Goal: Task Accomplishment & Management: Manage account settings

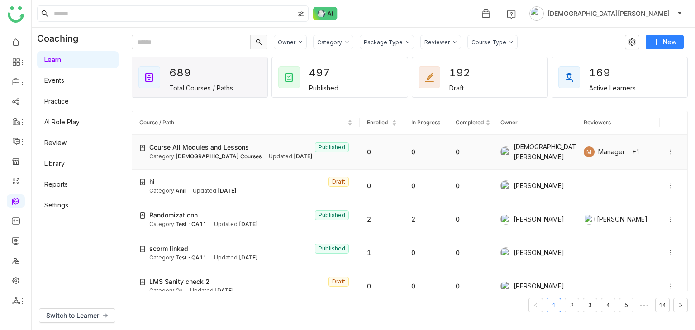
click at [269, 157] on div "Updated: Sep 09, 2025" at bounding box center [291, 156] width 44 height 9
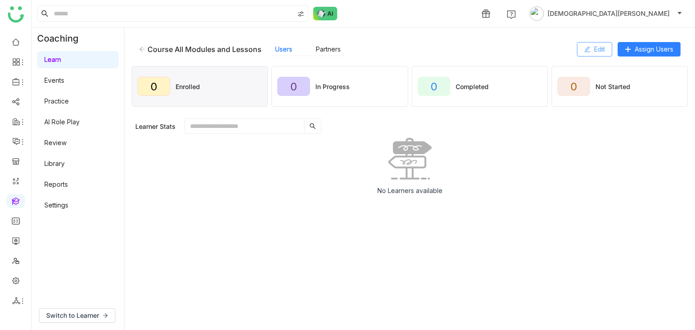
click at [578, 48] on button "Edit" at bounding box center [594, 49] width 35 height 14
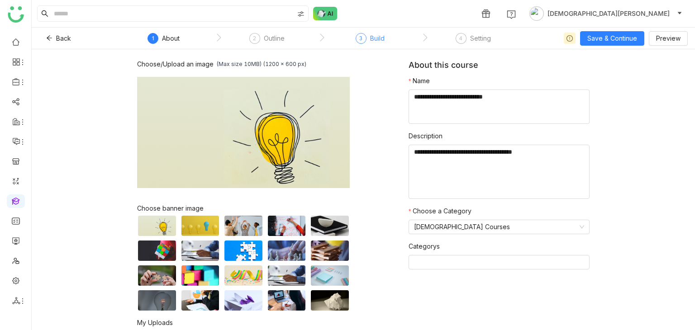
click at [368, 37] on div "3 Build" at bounding box center [370, 41] width 29 height 16
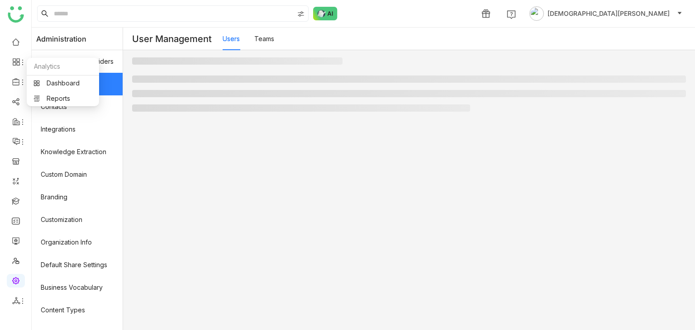
click at [17, 210] on ul at bounding box center [15, 171] width 31 height 285
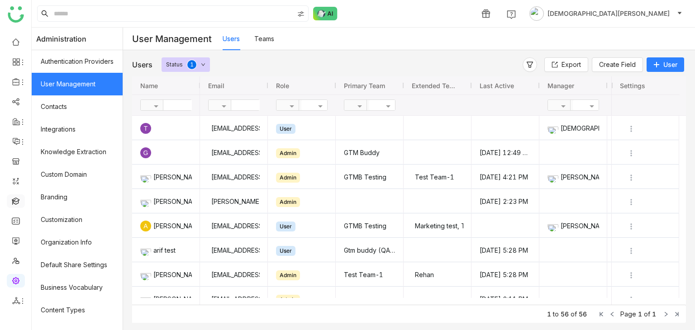
click at [16, 201] on link at bounding box center [16, 201] width 8 height 8
click at [11, 212] on ul at bounding box center [15, 171] width 31 height 285
click at [14, 204] on link at bounding box center [16, 201] width 8 height 8
click at [16, 205] on link at bounding box center [16, 201] width 8 height 8
click at [19, 203] on link at bounding box center [16, 201] width 8 height 8
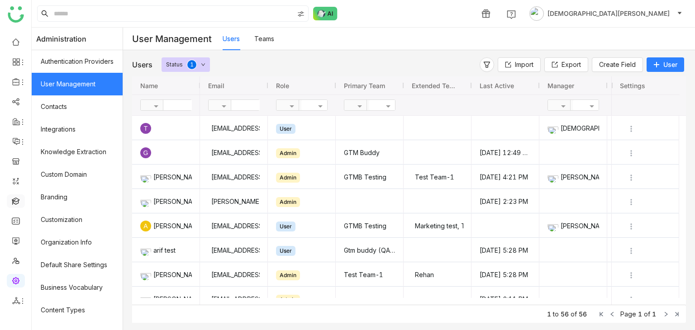
click at [19, 203] on link at bounding box center [16, 201] width 8 height 8
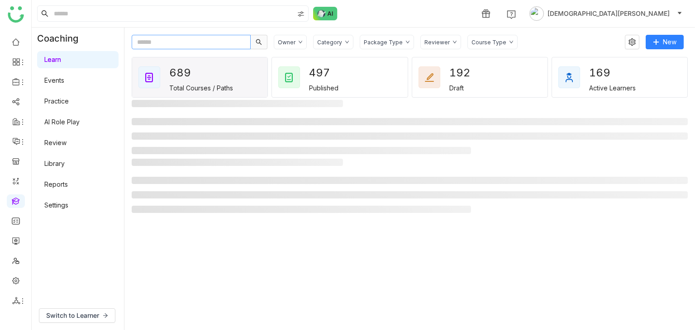
click at [139, 39] on input "text" at bounding box center [191, 42] width 119 height 14
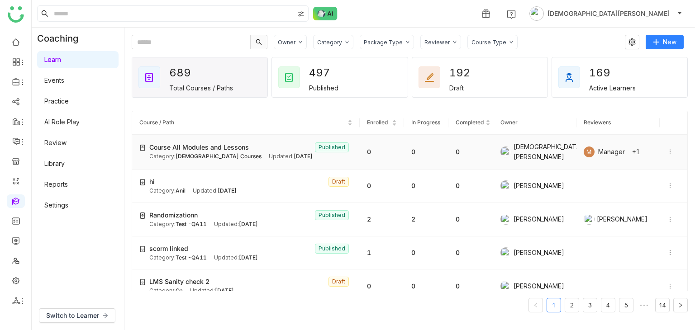
click at [200, 146] on span "Course All Modules and Lessons" at bounding box center [199, 148] width 100 height 10
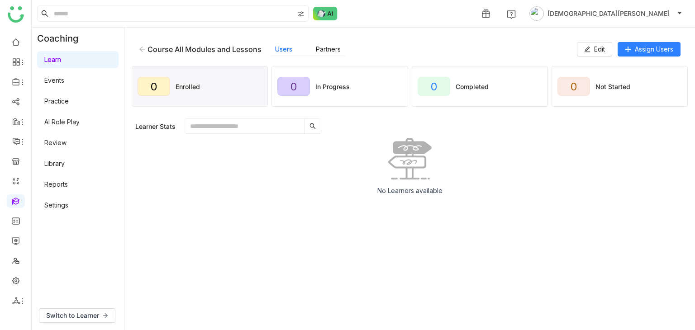
click at [219, 129] on input "text" at bounding box center [244, 126] width 119 height 14
click at [60, 166] on link "Library" at bounding box center [54, 164] width 20 height 8
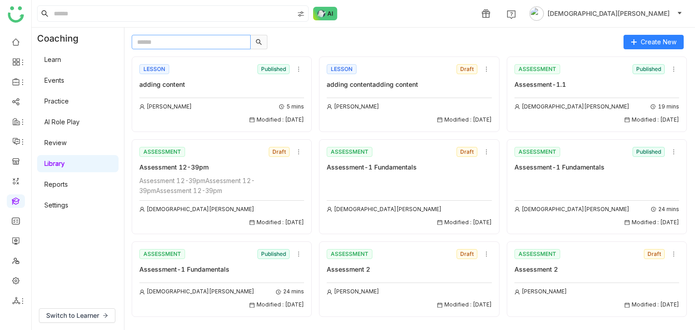
click at [182, 41] on input "text" at bounding box center [191, 42] width 119 height 14
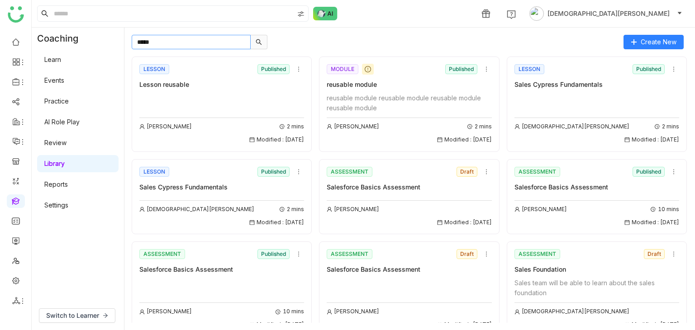
type input "*****"
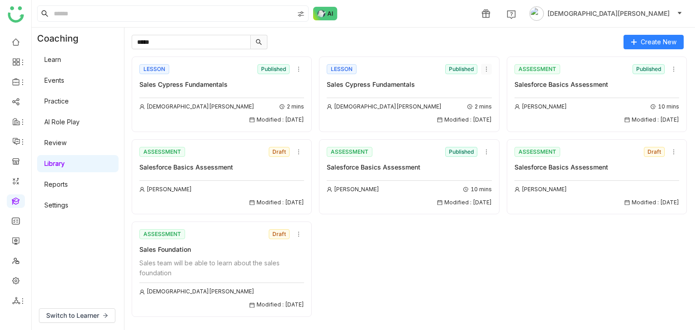
click at [489, 70] on icon at bounding box center [486, 69] width 6 height 6
click at [450, 26] on div "1 [DEMOGRAPHIC_DATA][PERSON_NAME]" at bounding box center [363, 13] width 663 height 27
click at [186, 44] on input "*****" at bounding box center [191, 42] width 119 height 14
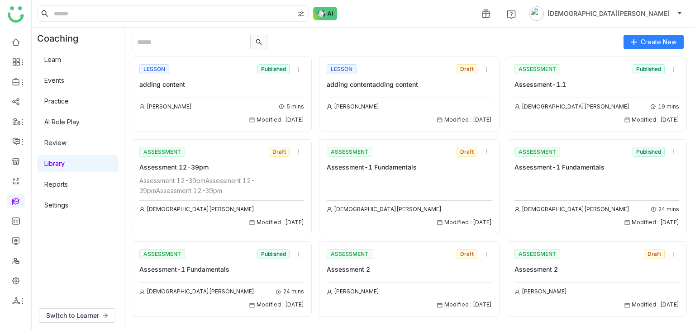
click at [532, 89] on div "Assessment-1.1" at bounding box center [597, 85] width 165 height 10
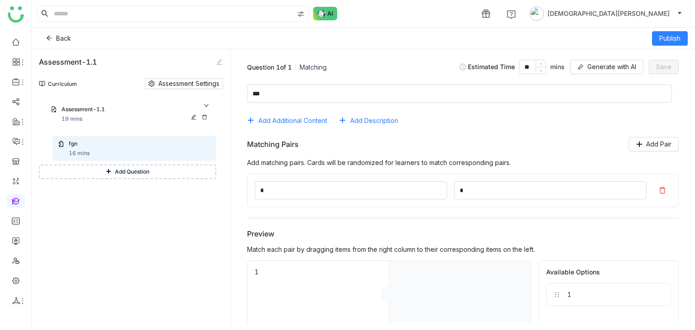
click at [203, 118] on icon at bounding box center [204, 116] width 5 height 5
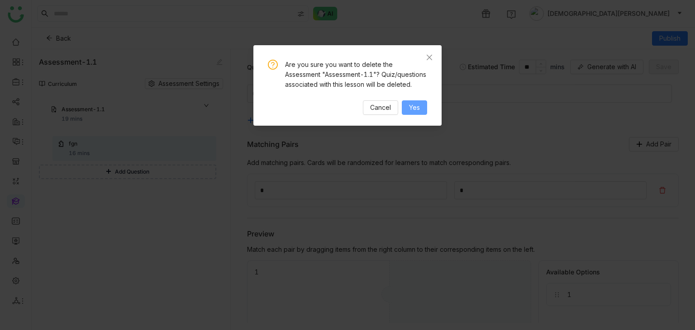
click at [422, 115] on button "Yes" at bounding box center [414, 107] width 25 height 14
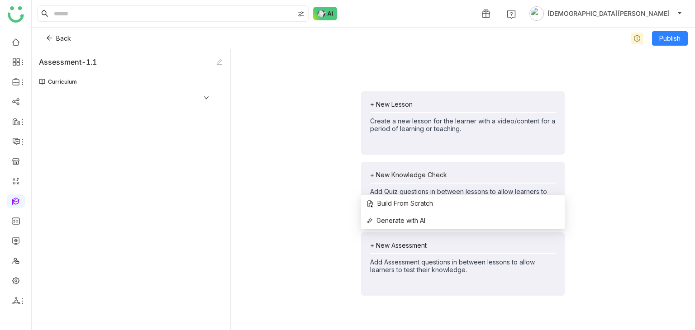
click at [424, 277] on div "+ New Assessment Add Assessment questions in between lessons to allow learners …" at bounding box center [463, 264] width 204 height 63
click at [396, 239] on div "+ New Assessment Add Assessment questions in between lessons to allow learners …" at bounding box center [463, 264] width 204 height 63
click at [399, 248] on div "+ New Assessment" at bounding box center [463, 246] width 186 height 8
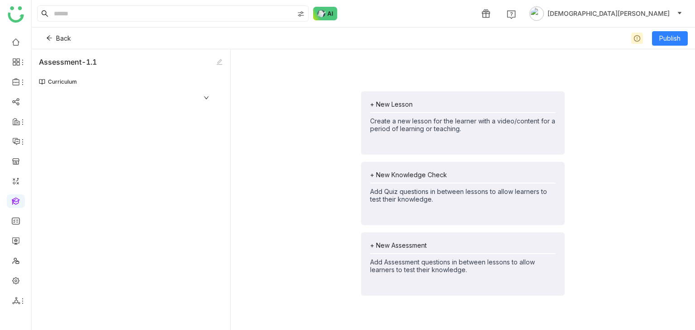
click at [168, 198] on div "Module 1 Assessment-1" at bounding box center [131, 211] width 184 height 238
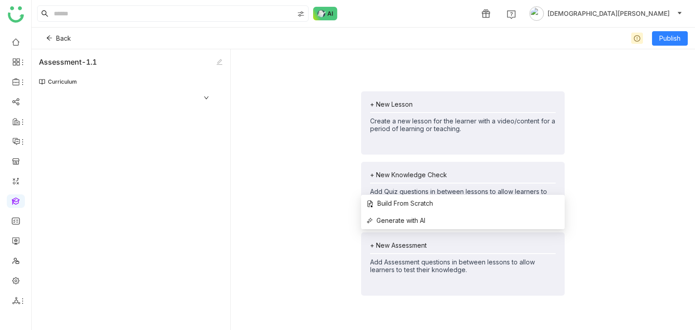
click at [421, 243] on div "+ New Assessment" at bounding box center [463, 246] width 186 height 8
click at [391, 206] on span "Build From Scratch" at bounding box center [400, 204] width 67 height 10
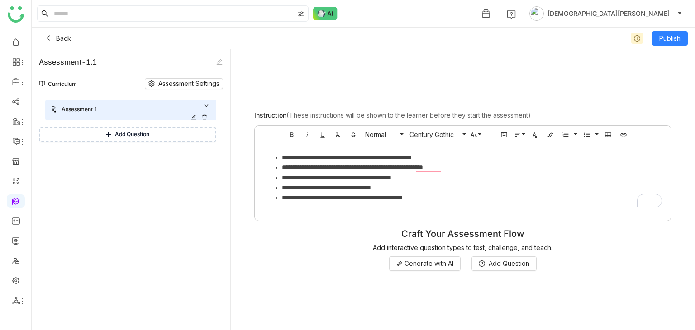
click at [194, 116] on icon at bounding box center [193, 116] width 5 height 5
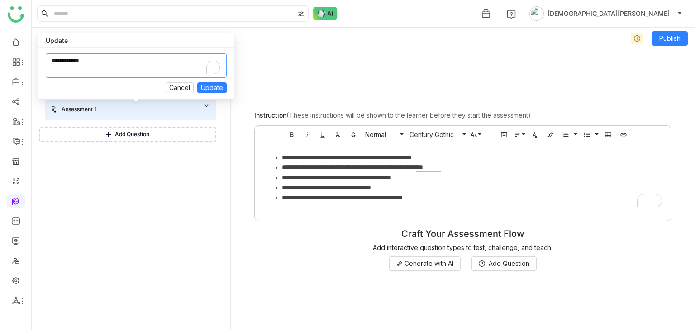
click at [159, 64] on textarea "To enrich screen reader interactions, please activate Accessibility in Grammarl…" at bounding box center [136, 65] width 181 height 24
click at [182, 86] on span "Cancel" at bounding box center [179, 88] width 21 height 10
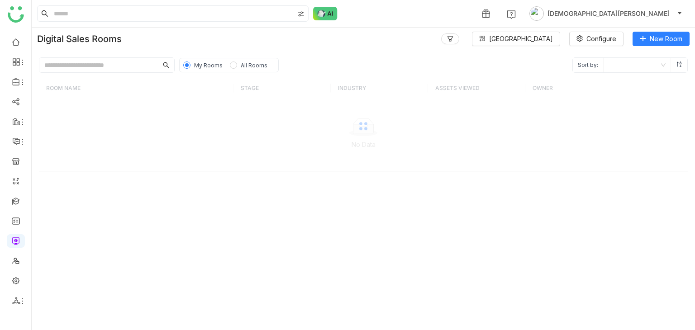
click at [18, 242] on link at bounding box center [16, 241] width 8 height 8
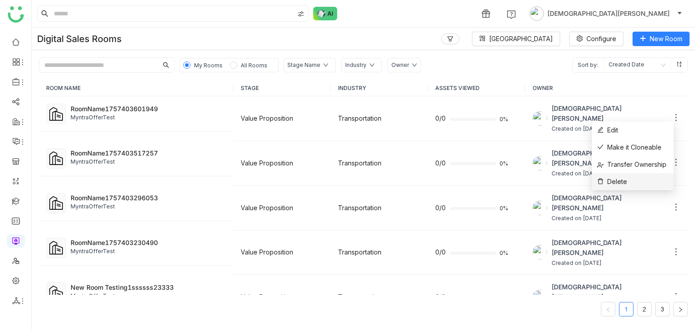
click at [634, 180] on li "Delete" at bounding box center [633, 181] width 82 height 17
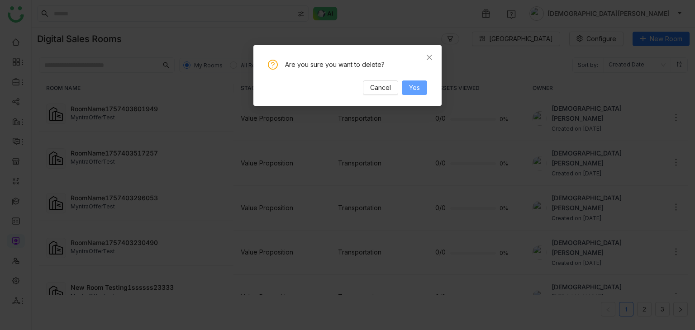
click at [409, 89] on span "Yes" at bounding box center [414, 88] width 11 height 10
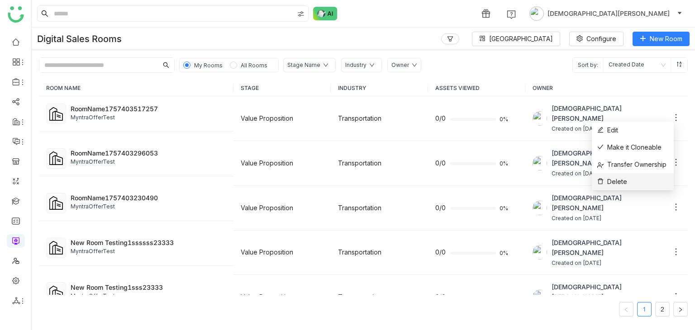
click at [618, 181] on span "Delete" at bounding box center [612, 182] width 30 height 10
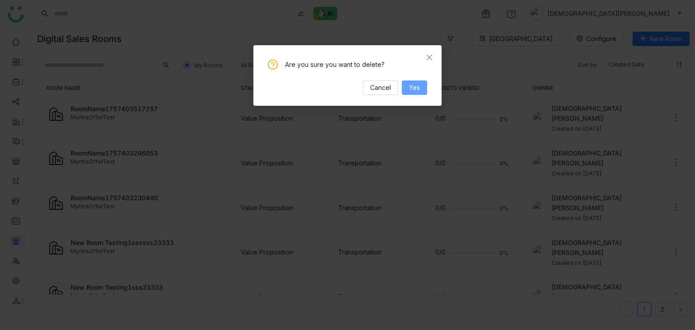
click at [417, 89] on span "Yes" at bounding box center [414, 88] width 11 height 10
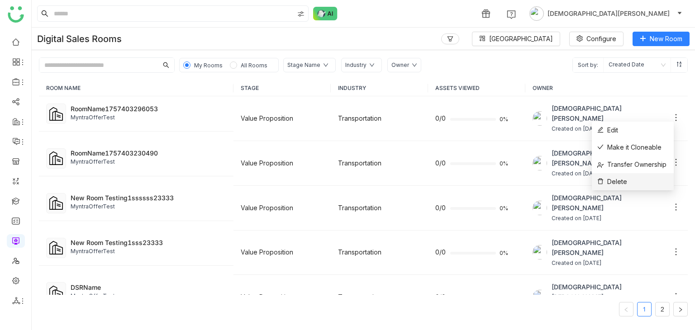
click at [626, 175] on li "Delete" at bounding box center [633, 181] width 82 height 17
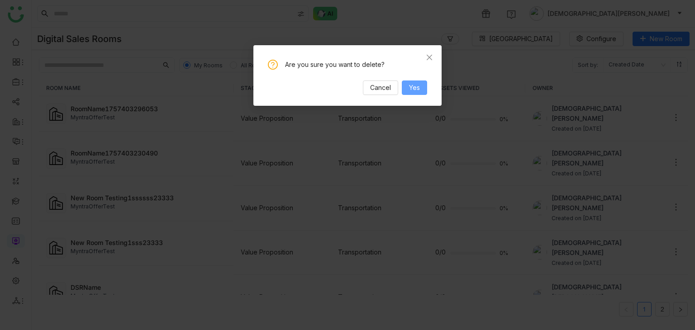
click at [404, 86] on button "Yes" at bounding box center [414, 88] width 25 height 14
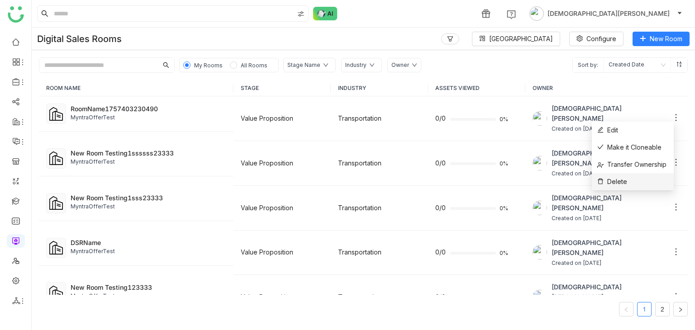
click at [624, 178] on span "Delete" at bounding box center [612, 182] width 30 height 10
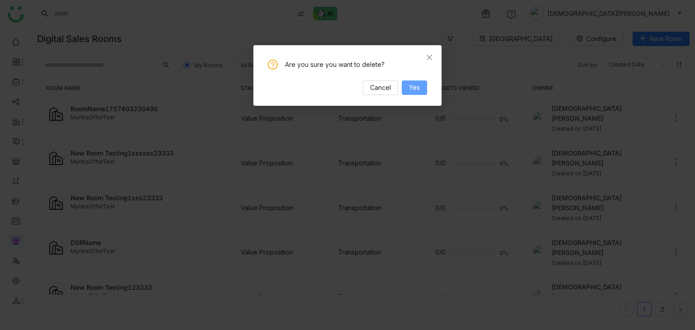
click at [411, 84] on span "Yes" at bounding box center [414, 88] width 11 height 10
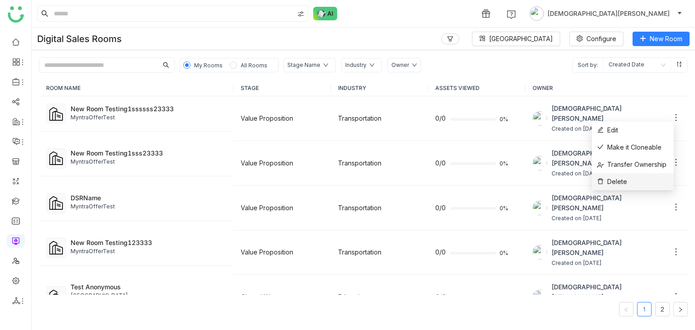
click at [620, 178] on span "Delete" at bounding box center [612, 182] width 30 height 10
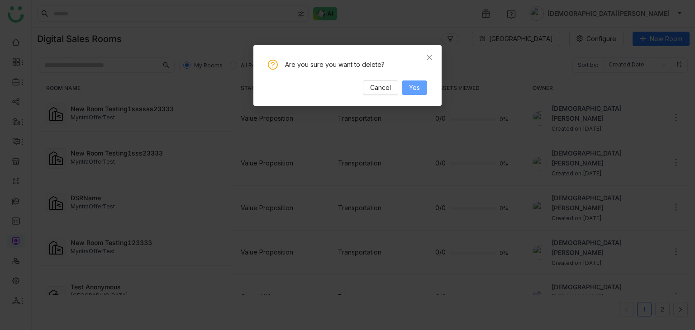
click at [416, 87] on span "Yes" at bounding box center [414, 88] width 11 height 10
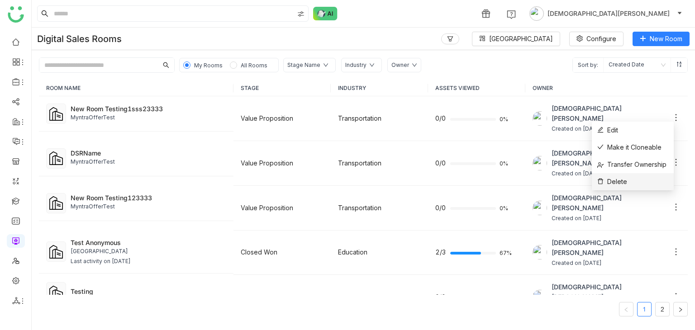
click at [621, 177] on span "Delete" at bounding box center [612, 182] width 30 height 10
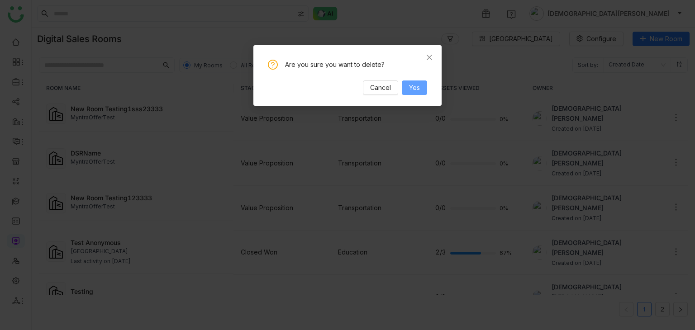
click at [416, 87] on span "Yes" at bounding box center [414, 88] width 11 height 10
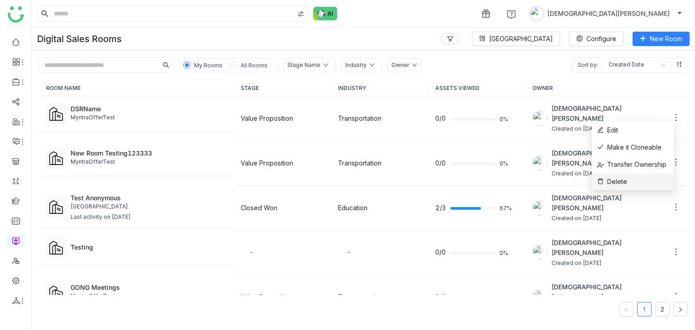
click at [619, 178] on span "Delete" at bounding box center [612, 182] width 30 height 10
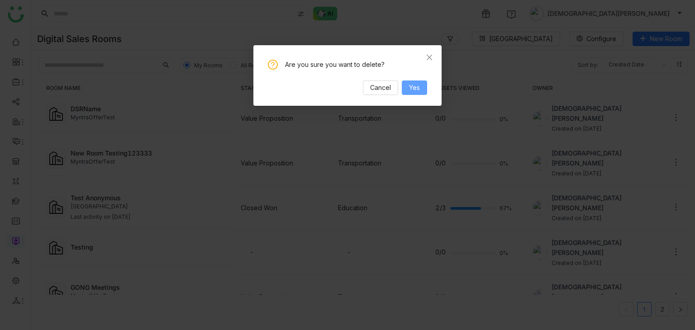
click at [419, 84] on span "Yes" at bounding box center [414, 88] width 11 height 10
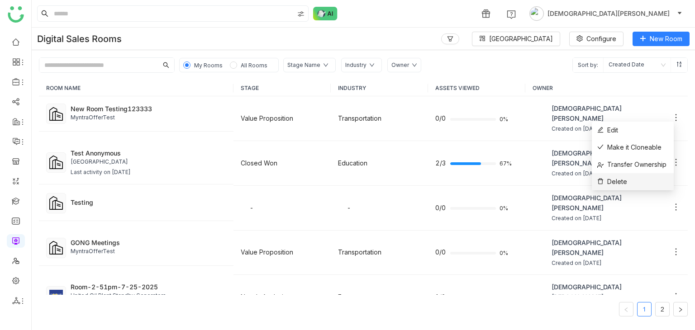
click at [631, 177] on li "Delete" at bounding box center [633, 181] width 82 height 17
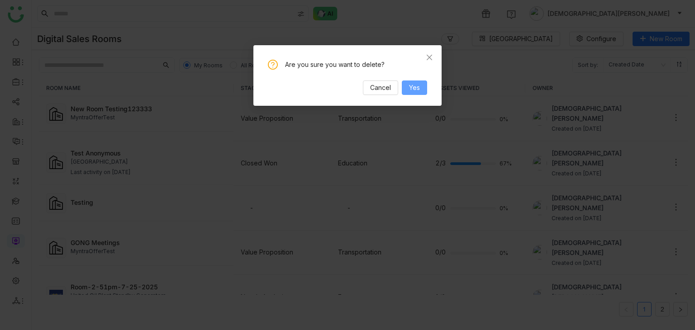
click at [420, 91] on button "Yes" at bounding box center [414, 88] width 25 height 14
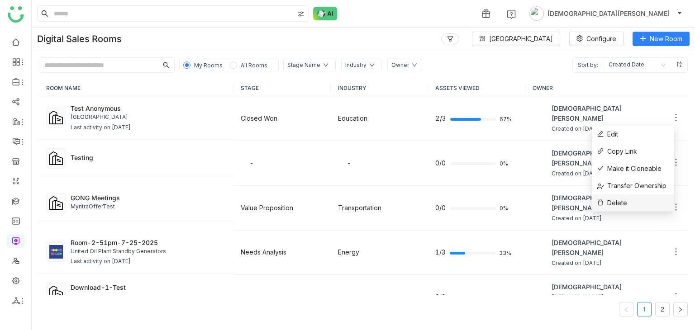
click at [621, 203] on span "Delete" at bounding box center [612, 203] width 30 height 10
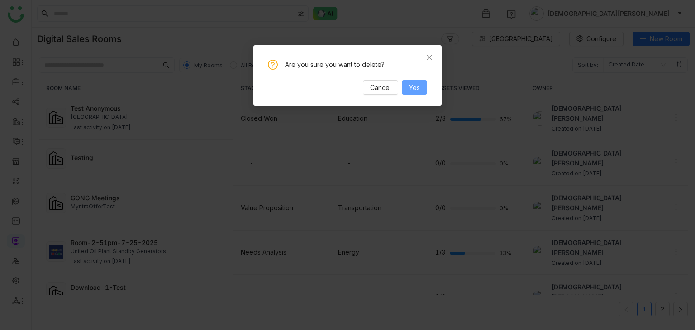
click at [418, 90] on span "Yes" at bounding box center [414, 88] width 11 height 10
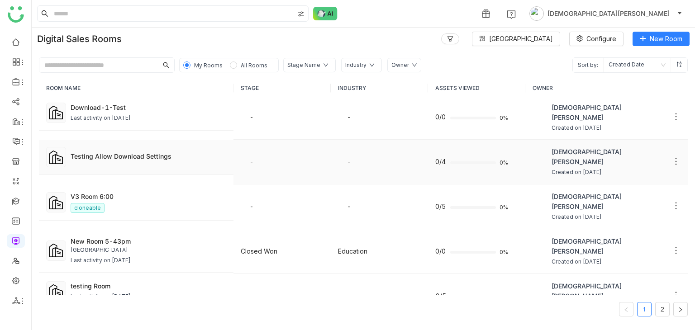
scroll to position [136, 0]
drag, startPoint x: 10, startPoint y: 278, endPoint x: 46, endPoint y: 283, distance: 35.6
click at [12, 278] on link at bounding box center [16, 280] width 8 height 8
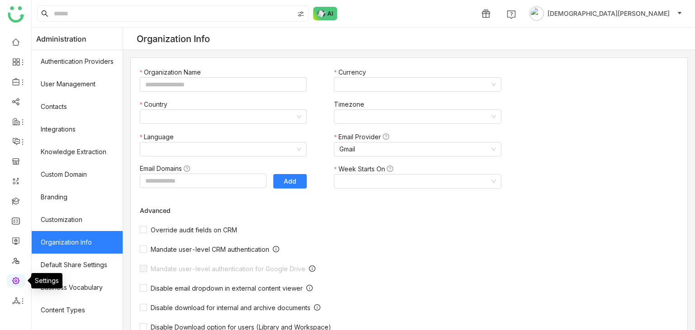
click at [52, 84] on link "User Management" at bounding box center [77, 84] width 91 height 23
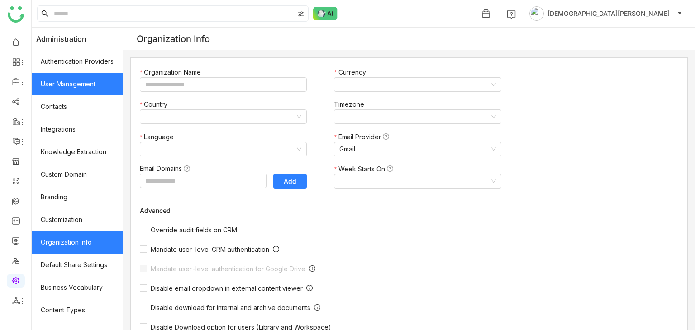
click at [63, 80] on link "User Management" at bounding box center [77, 84] width 91 height 23
click at [81, 90] on link "User Management" at bounding box center [77, 84] width 91 height 23
click at [85, 80] on link "User Management" at bounding box center [77, 84] width 91 height 23
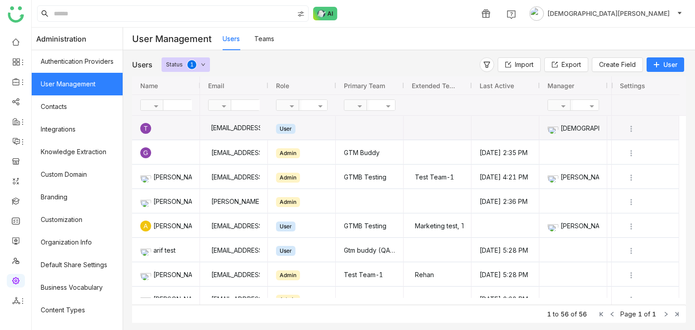
click at [238, 125] on div "[EMAIL_ADDRESS]" at bounding box center [234, 128] width 52 height 24
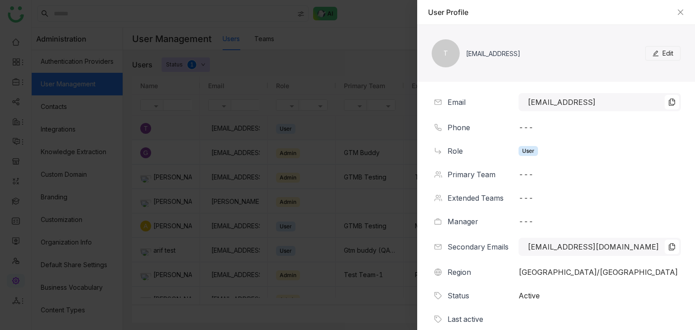
click at [659, 58] on button "Edit" at bounding box center [662, 53] width 35 height 14
click at [689, 247] on div "T testvishns@gtmbuddy.ai Edit Email testvishns@gtmbuddy.ai Phone --- Role User …" at bounding box center [556, 177] width 278 height 305
click at [685, 272] on div "T testvishns@gtmbuddy.ai Edit Email testvishns@gtmbuddy.ai Phone --- Role User …" at bounding box center [556, 177] width 278 height 305
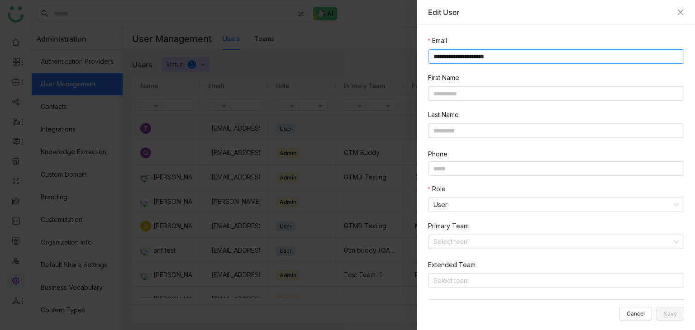
click at [648, 54] on input "**********" at bounding box center [556, 56] width 256 height 14
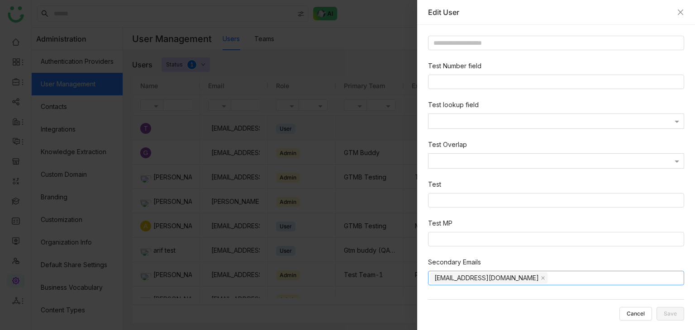
click at [553, 276] on input at bounding box center [617, 278] width 129 height 11
type input "**********"
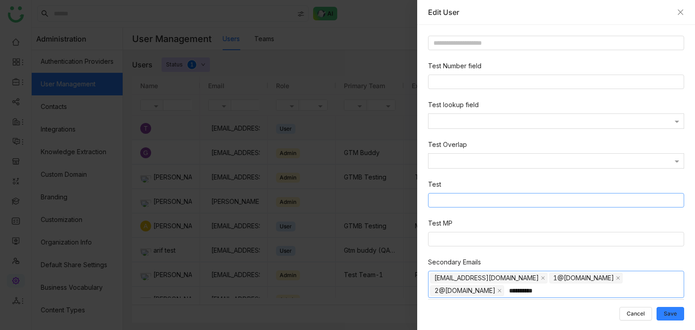
type input "**********"
click at [670, 314] on span "Save" at bounding box center [670, 314] width 13 height 0
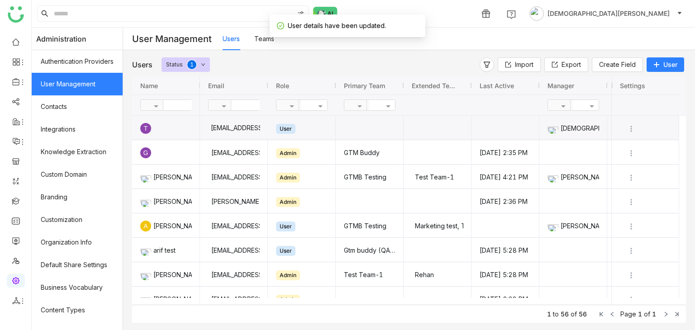
click at [260, 131] on div "[EMAIL_ADDRESS]" at bounding box center [234, 128] width 52 height 24
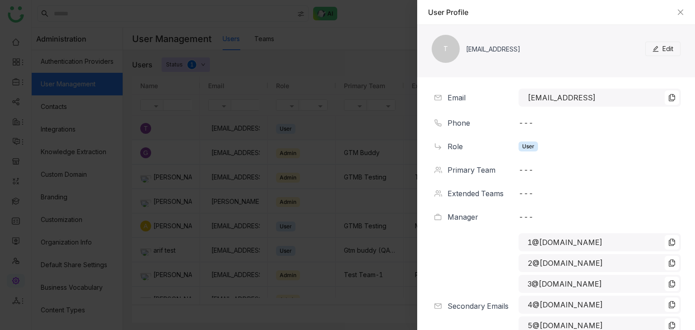
scroll to position [0, 0]
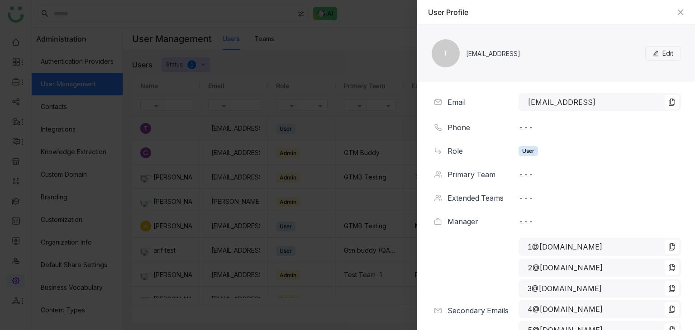
click at [646, 46] on button "Edit" at bounding box center [662, 53] width 35 height 14
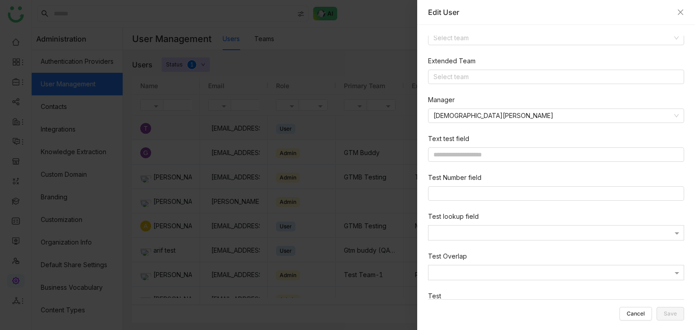
scroll to position [328, 0]
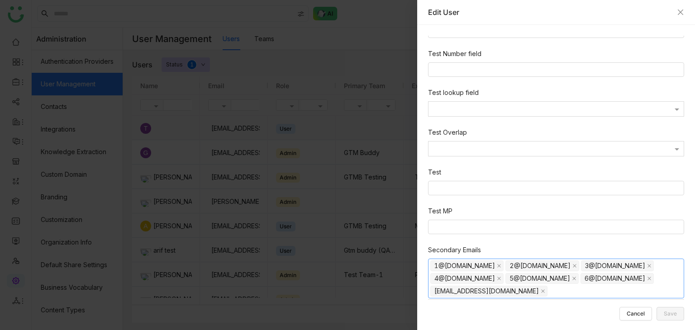
click at [630, 286] on input at bounding box center [617, 291] width 129 height 11
type input "**********"
click at [672, 317] on button "Save" at bounding box center [671, 314] width 28 height 14
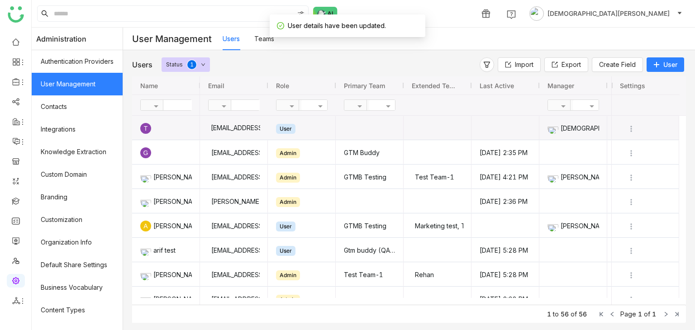
click at [259, 125] on div "[EMAIL_ADDRESS]" at bounding box center [234, 128] width 52 height 24
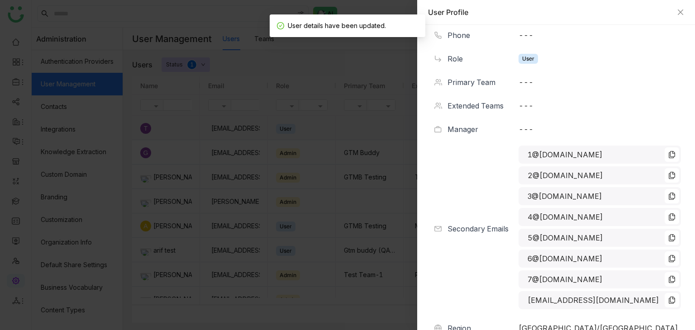
scroll to position [181, 0]
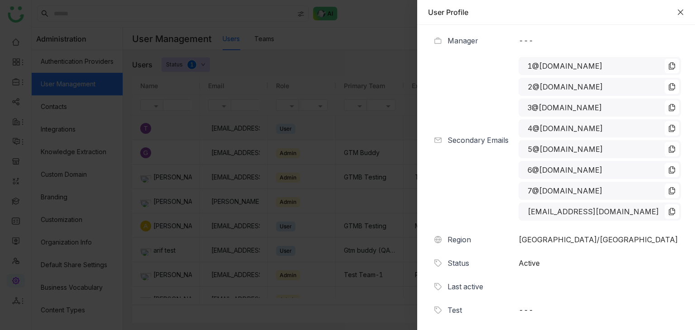
click at [677, 10] on icon "Close" at bounding box center [680, 12] width 7 height 7
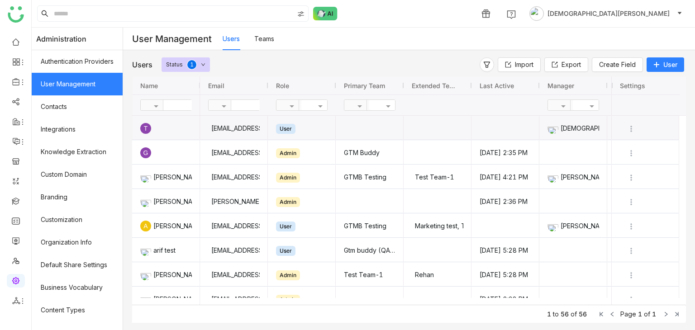
scroll to position [0, 0]
click at [16, 303] on icon at bounding box center [16, 300] width 8 height 7
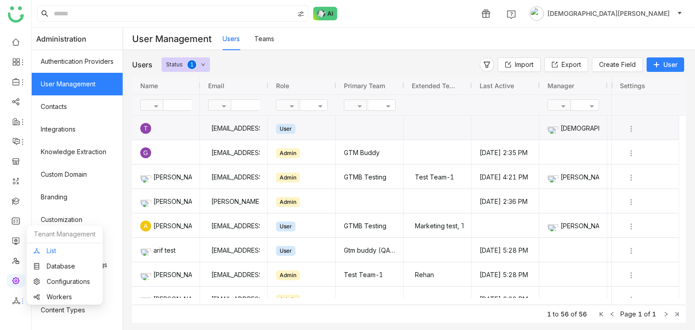
click at [51, 248] on link "List" at bounding box center [64, 251] width 62 height 6
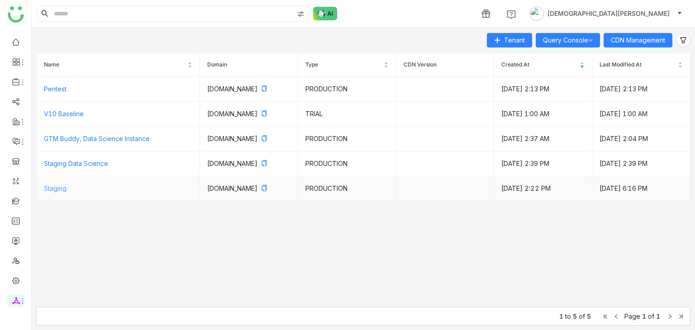
click at [66, 192] on link "Staging" at bounding box center [55, 189] width 23 height 8
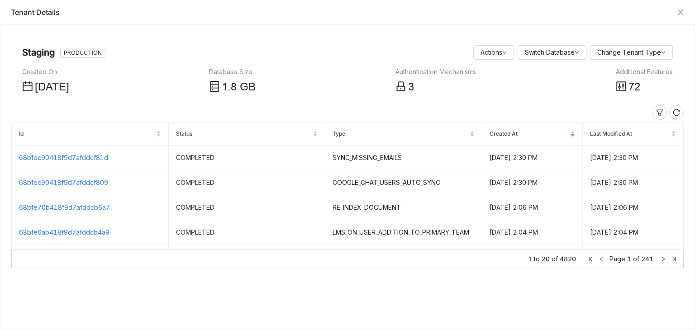
click at [637, 70] on div "Additional Features" at bounding box center [644, 72] width 57 height 10
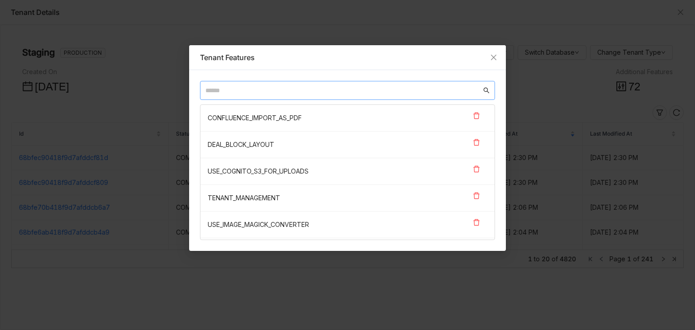
click at [277, 91] on input "text" at bounding box center [343, 91] width 276 height 10
paste input "**********"
type input "**********"
click at [223, 88] on input "**********" at bounding box center [343, 91] width 276 height 10
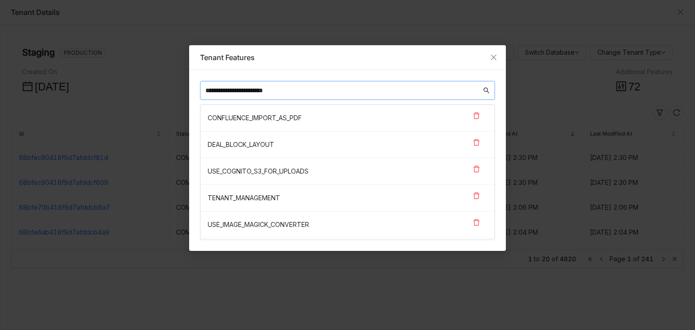
click at [223, 88] on input "**********" at bounding box center [343, 91] width 276 height 10
click at [238, 92] on input "**********" at bounding box center [343, 91] width 276 height 10
click at [220, 90] on input "**********" at bounding box center [343, 91] width 276 height 10
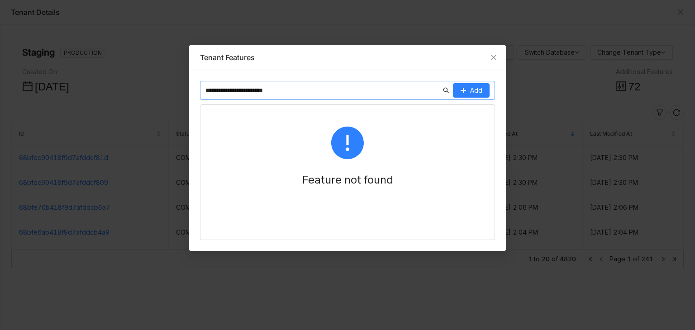
click at [335, 86] on input "**********" at bounding box center [323, 91] width 236 height 10
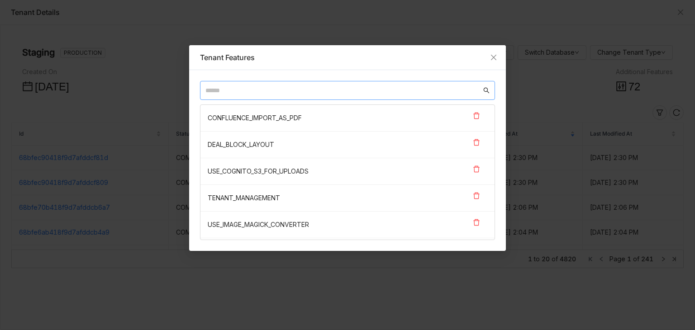
paste input "**********"
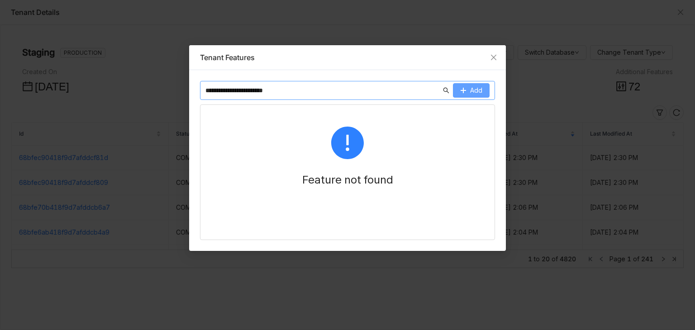
type input "**********"
click at [471, 86] on span "Add" at bounding box center [476, 91] width 12 height 10
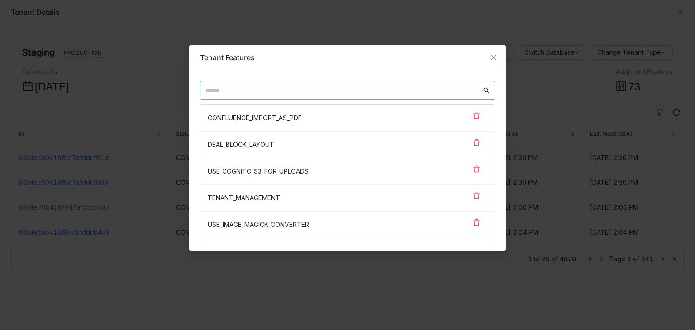
click at [295, 93] on input "text" at bounding box center [343, 91] width 276 height 10
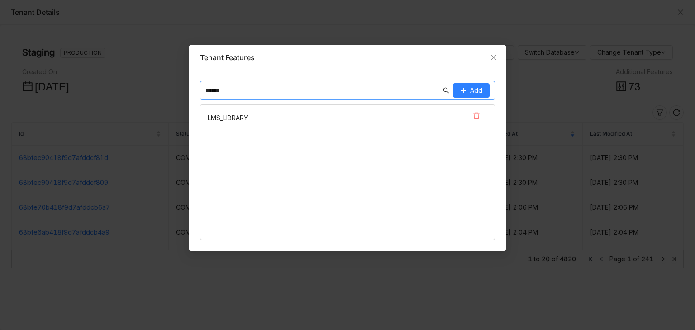
type input "******"
click at [479, 109] on link at bounding box center [476, 116] width 14 height 14
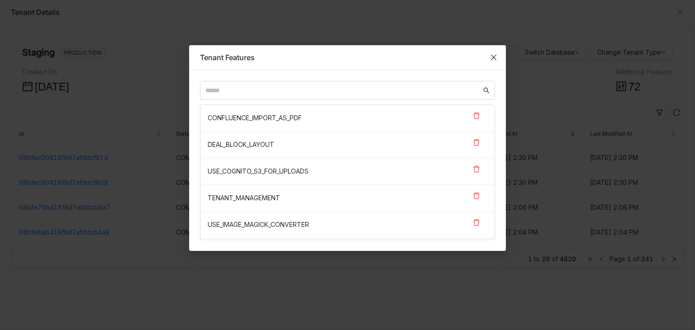
click at [487, 58] on span "Close" at bounding box center [493, 57] width 24 height 24
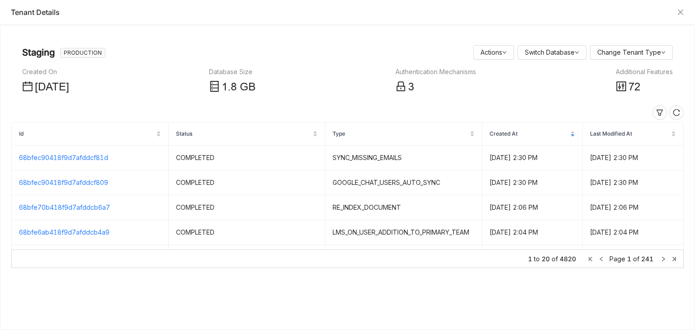
click at [673, 13] on div "Tenant Details" at bounding box center [347, 12] width 673 height 10
click at [678, 10] on icon "Close" at bounding box center [680, 12] width 7 height 7
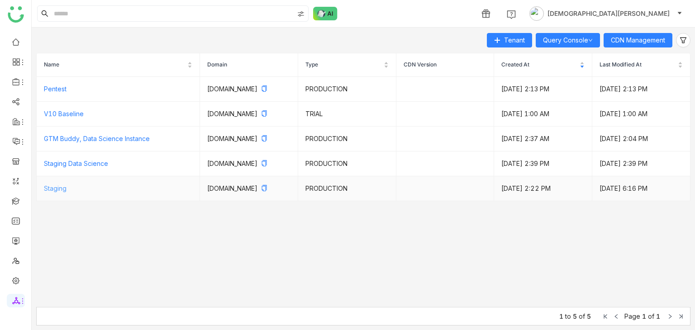
click at [59, 192] on link "Staging" at bounding box center [55, 189] width 23 height 8
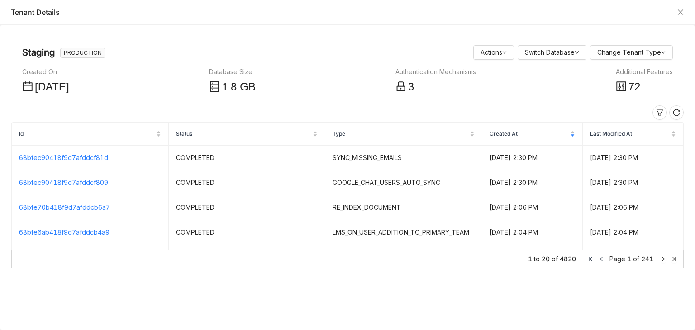
click at [639, 71] on div "Additional Features" at bounding box center [644, 72] width 57 height 10
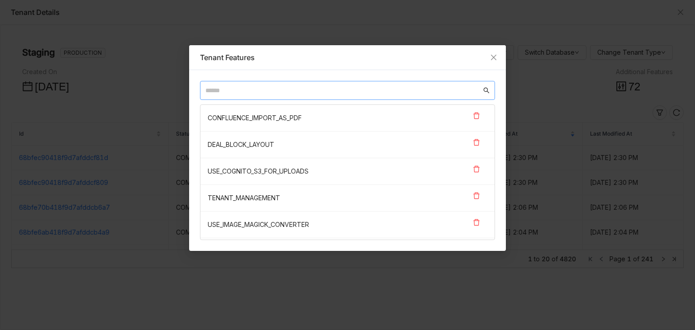
click at [279, 95] on input "text" at bounding box center [343, 91] width 276 height 10
paste input "**********"
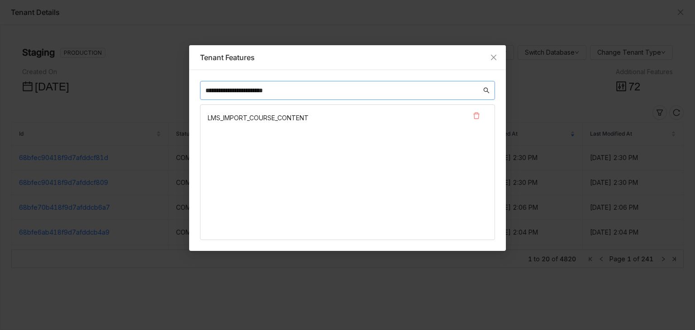
type input "**********"
click at [477, 115] on icon at bounding box center [476, 115] width 7 height 7
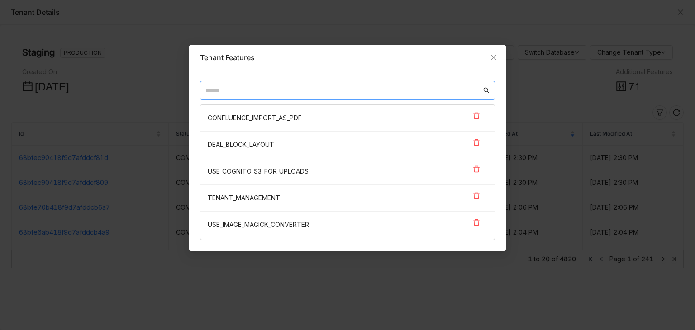
click at [329, 87] on input "text" at bounding box center [343, 91] width 276 height 10
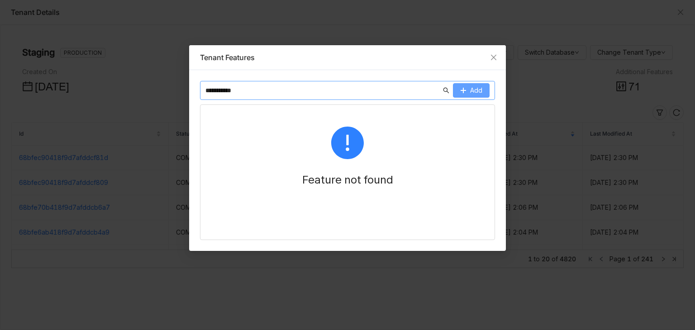
type input "**********"
click at [480, 95] on span "Add" at bounding box center [476, 91] width 12 height 10
